Goal: Task Accomplishment & Management: Complete application form

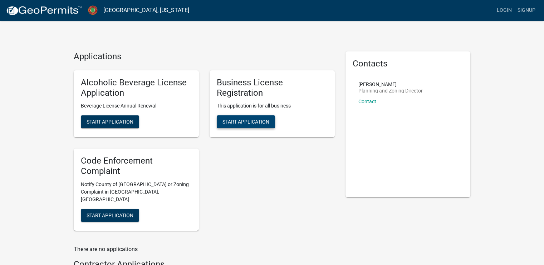
click at [244, 122] on span "Start Application" at bounding box center [245, 122] width 47 height 6
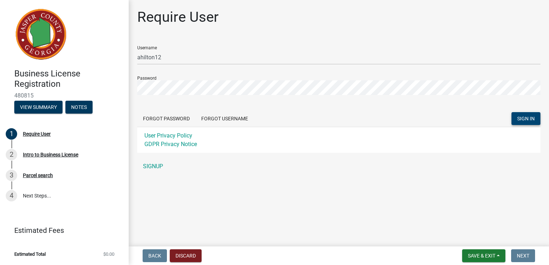
click at [525, 121] on span "SIGN IN" at bounding box center [526, 119] width 18 height 6
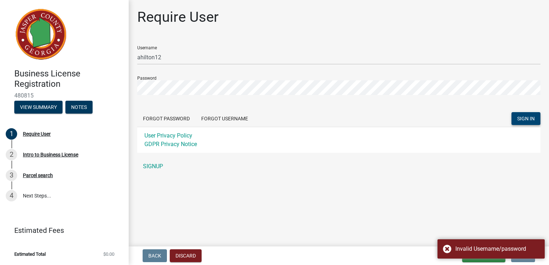
click at [389, 193] on main "Require User Username ahilton12 Password Forgot Password Forgot Username SIGN I…" at bounding box center [339, 122] width 420 height 244
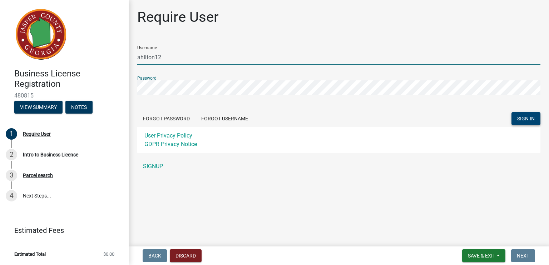
click at [204, 56] on input "ahilton12" at bounding box center [338, 57] width 403 height 15
type input "a"
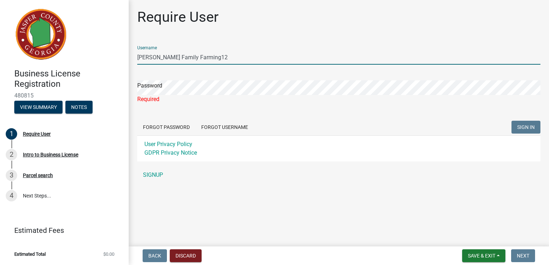
click at [220, 57] on input "[PERSON_NAME] Family Farming12" at bounding box center [338, 57] width 403 height 15
type input "H"
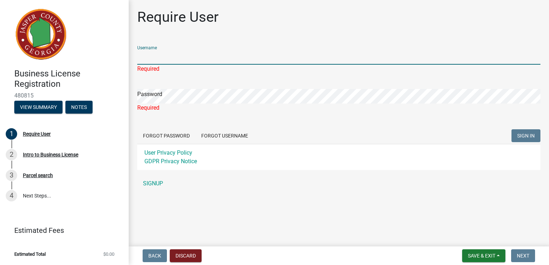
type input "ahilton12"
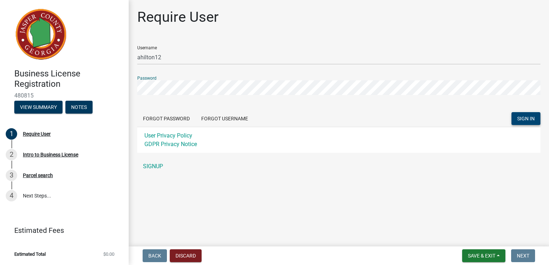
click at [520, 120] on span "SIGN IN" at bounding box center [526, 119] width 18 height 6
